Goal: Task Accomplishment & Management: Manage account settings

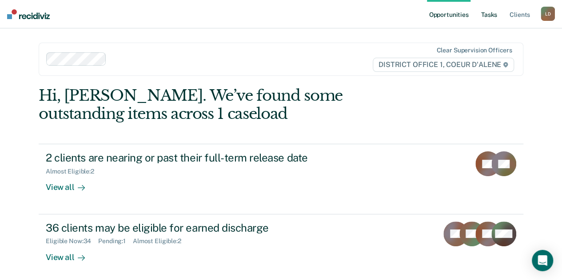
click at [488, 16] on link "Tasks" at bounding box center [489, 14] width 20 height 28
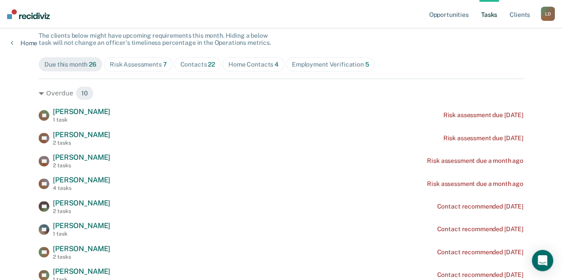
scroll to position [89, 0]
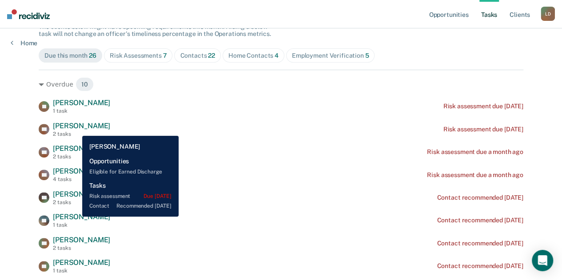
click at [75, 129] on span "[PERSON_NAME]" at bounding box center [81, 126] width 57 height 8
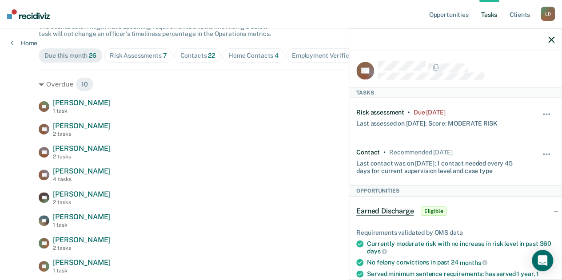
click at [551, 39] on icon "button" at bounding box center [551, 39] width 6 height 6
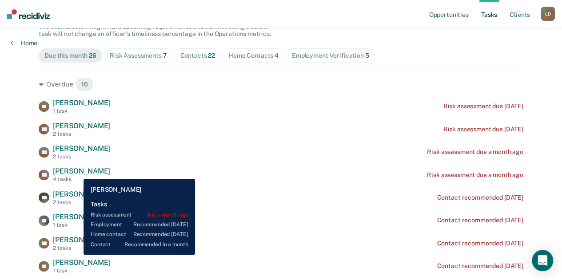
click at [77, 172] on span "[PERSON_NAME]" at bounding box center [81, 171] width 57 height 8
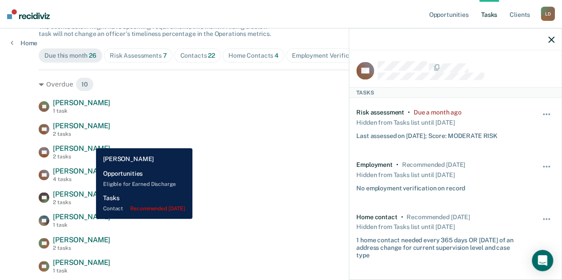
click at [89, 219] on span "[PERSON_NAME]" at bounding box center [81, 217] width 57 height 8
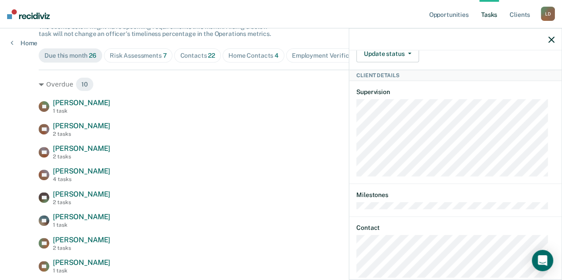
scroll to position [302, 0]
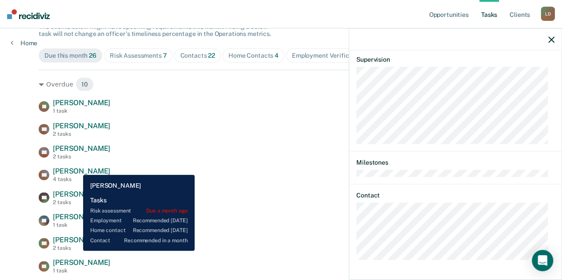
click at [76, 168] on span "[PERSON_NAME]" at bounding box center [81, 171] width 57 height 8
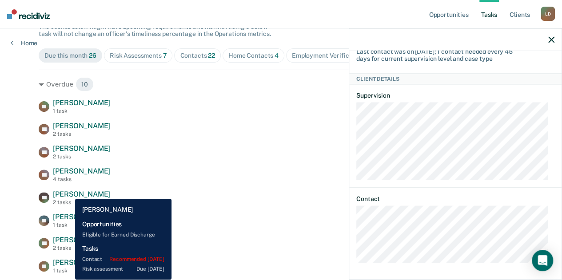
click at [68, 192] on span "[PERSON_NAME]" at bounding box center [81, 194] width 57 height 8
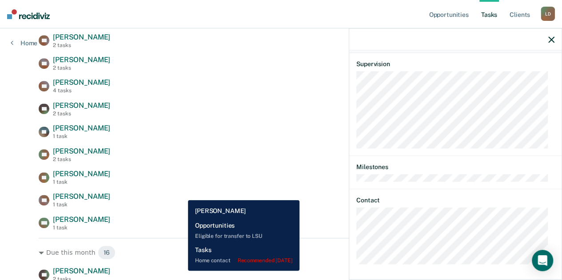
scroll to position [266, 0]
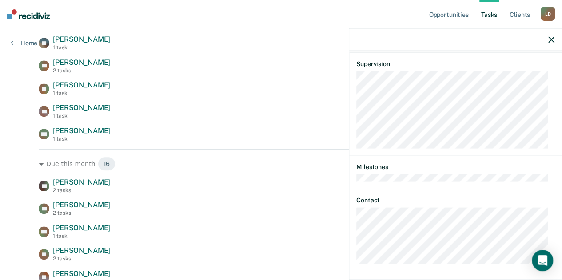
click at [17, 156] on div "Opportunities Tasks Client s [PERSON_NAME] [PERSON_NAME] Profile How it works L…" at bounding box center [281, 153] width 562 height 838
click at [552, 41] on icon "button" at bounding box center [551, 39] width 6 height 6
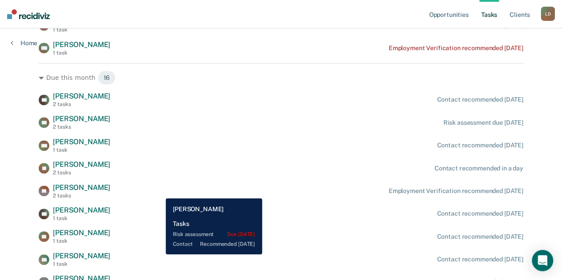
scroll to position [355, 0]
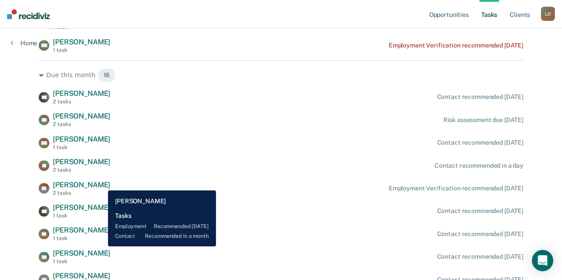
click at [101, 184] on span "[PERSON_NAME]" at bounding box center [81, 185] width 57 height 8
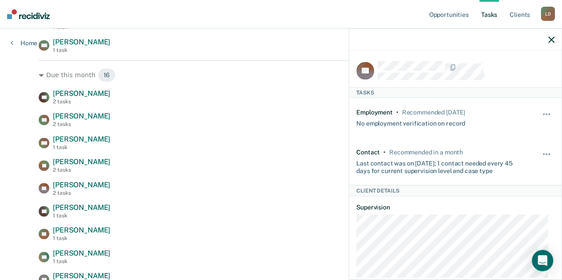
click at [552, 38] on icon "button" at bounding box center [551, 39] width 6 height 6
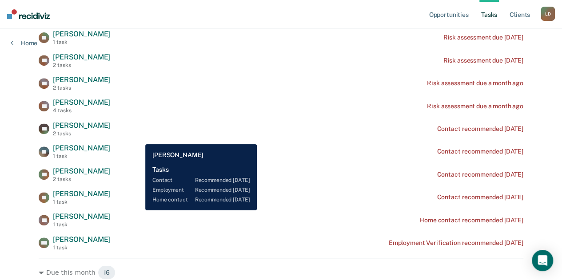
scroll to position [0, 0]
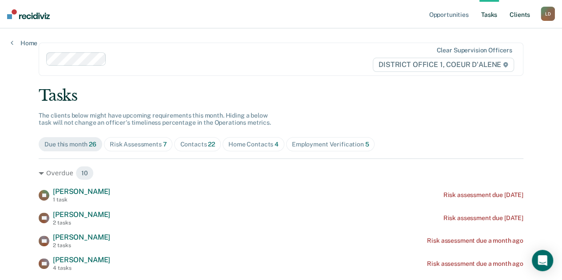
click at [525, 18] on link "Client s" at bounding box center [520, 14] width 24 height 28
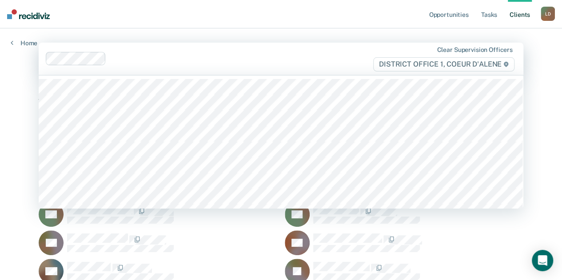
click at [274, 64] on div at bounding box center [209, 58] width 327 height 13
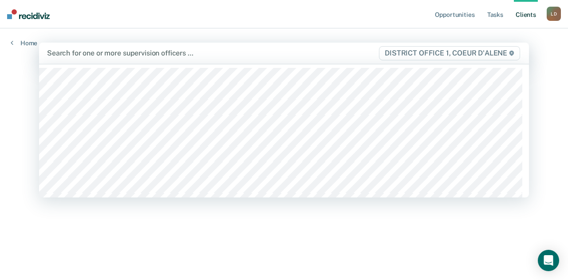
click at [101, 52] on div at bounding box center [212, 53] width 331 height 10
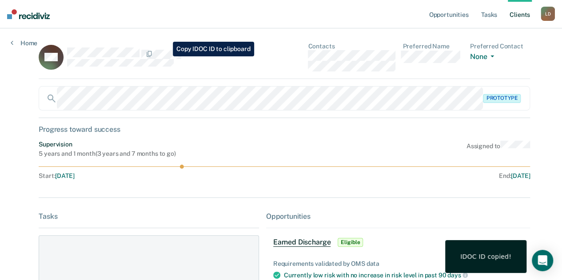
click at [166, 56] on div at bounding box center [162, 54] width 191 height 12
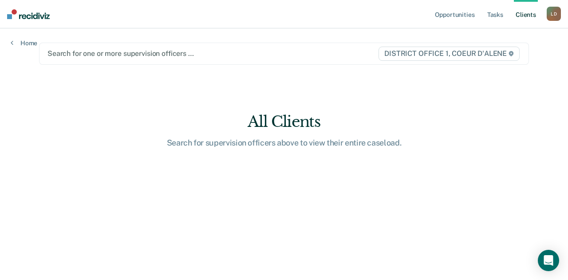
click at [86, 55] on div at bounding box center [213, 53] width 330 height 10
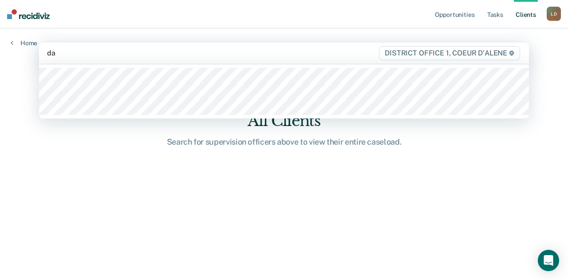
type input "[PERSON_NAME]"
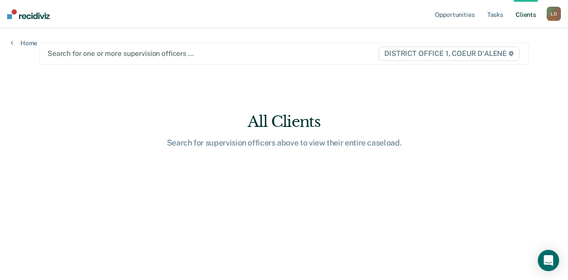
click at [91, 56] on div at bounding box center [213, 53] width 330 height 10
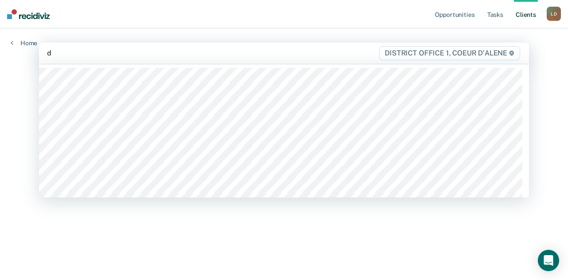
type input "da"
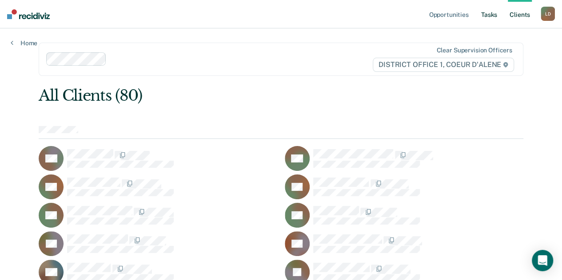
click at [490, 16] on link "Tasks" at bounding box center [489, 14] width 20 height 28
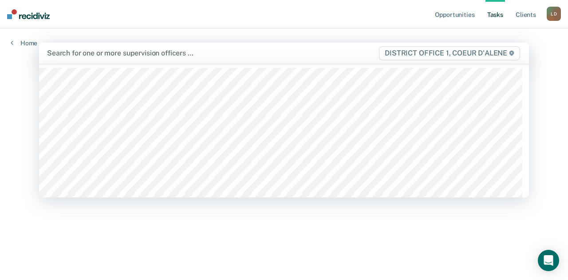
click at [108, 56] on div at bounding box center [212, 53] width 331 height 10
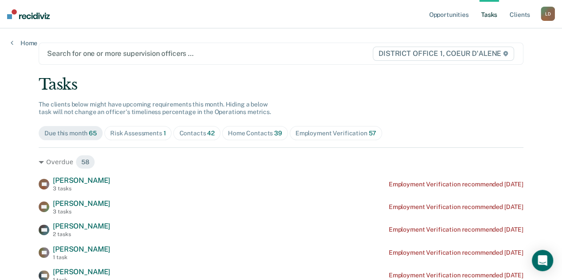
click at [101, 47] on div "Search for one or more supervision officers … DISTRICT OFFICE 1, COEUR D'ALENE" at bounding box center [281, 54] width 485 height 22
click at [101, 52] on div at bounding box center [209, 53] width 325 height 10
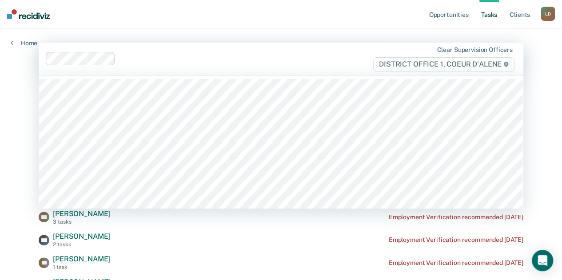
click at [185, 70] on div "Clear supervision officers DISTRICT OFFICE 1, COEUR D'ALENE" at bounding box center [281, 59] width 485 height 32
type input "r"
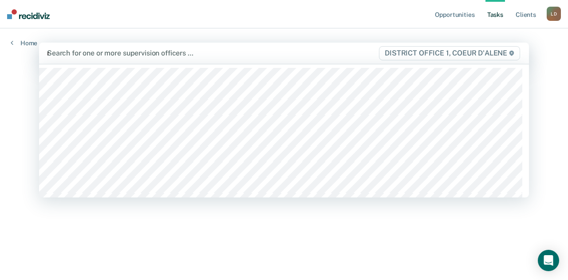
type input "re"
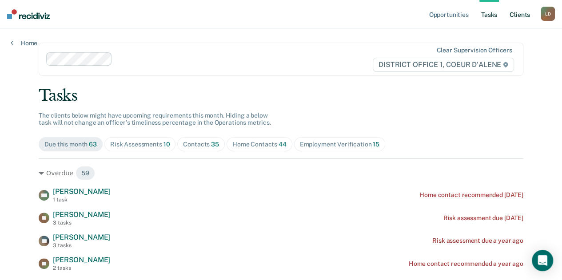
click at [520, 12] on link "Client s" at bounding box center [520, 14] width 24 height 28
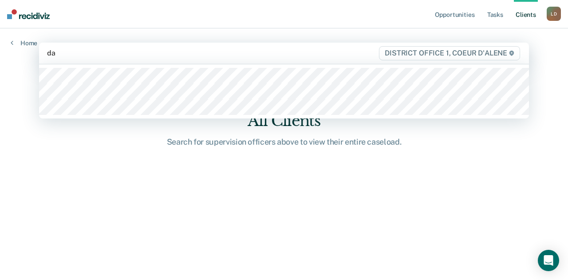
type input "[PERSON_NAME]"
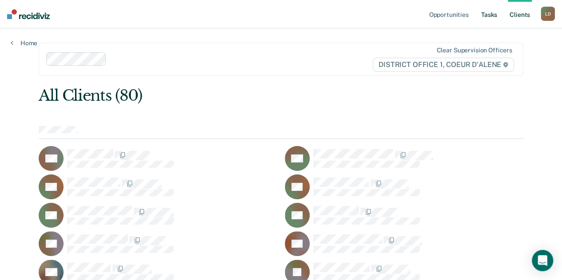
click at [492, 18] on link "Tasks" at bounding box center [489, 14] width 20 height 28
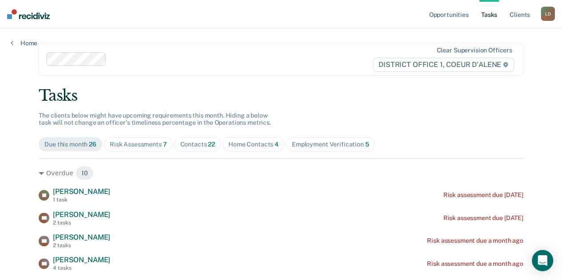
click at [491, 16] on link "Tasks" at bounding box center [489, 14] width 20 height 28
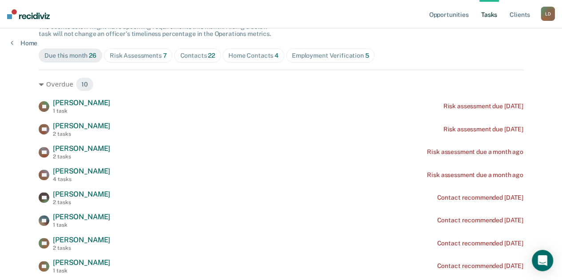
scroll to position [222, 0]
